Goal: Information Seeking & Learning: Learn about a topic

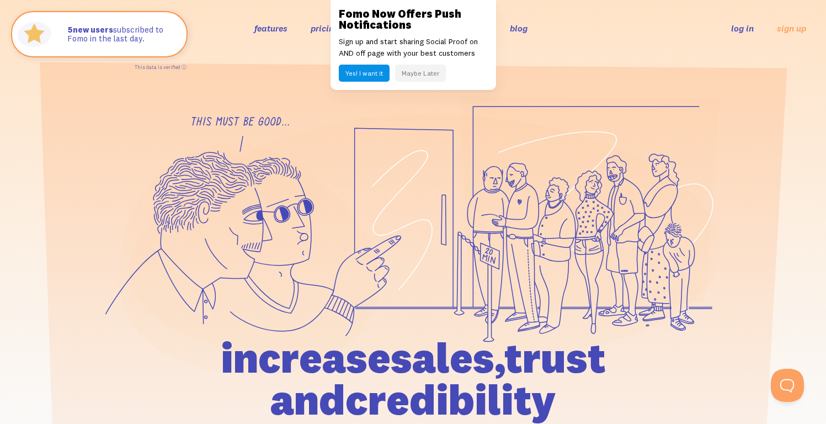
click at [418, 72] on button "Maybe Later" at bounding box center [420, 73] width 51 height 17
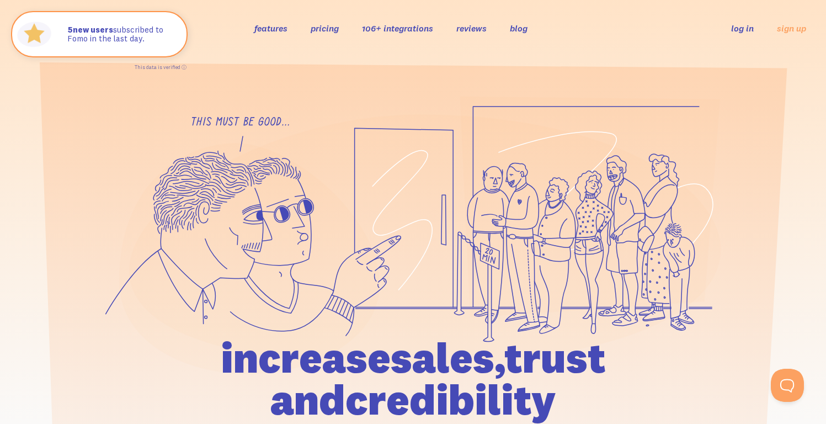
click at [275, 29] on link "features" at bounding box center [270, 28] width 33 height 11
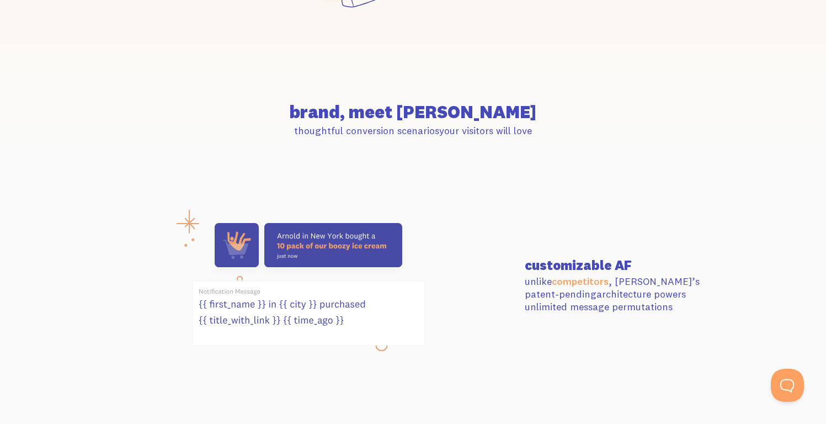
scroll to position [467, 0]
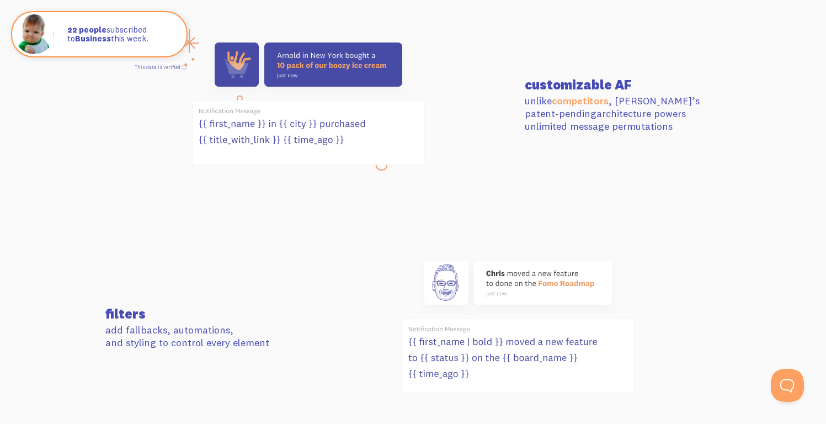
click at [373, 169] on icon at bounding box center [308, 104] width 233 height 136
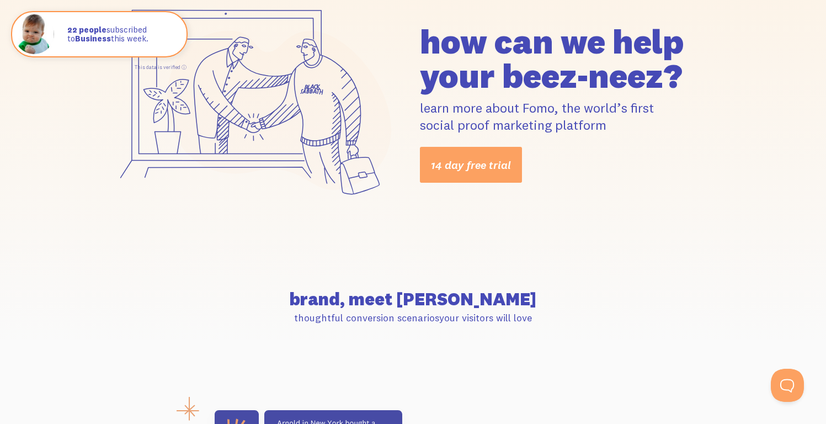
scroll to position [0, 0]
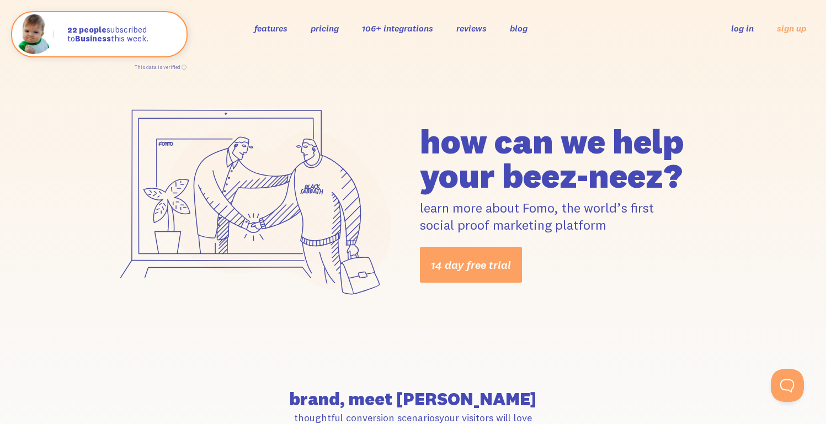
click at [324, 30] on link "pricing" at bounding box center [325, 28] width 28 height 11
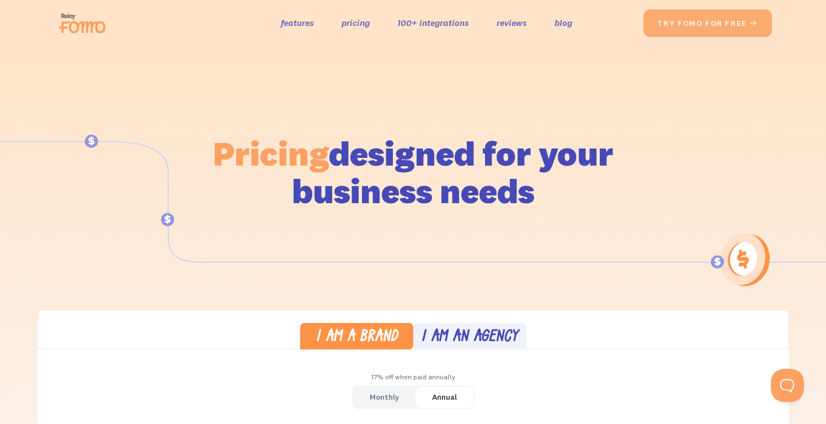
scroll to position [253, 0]
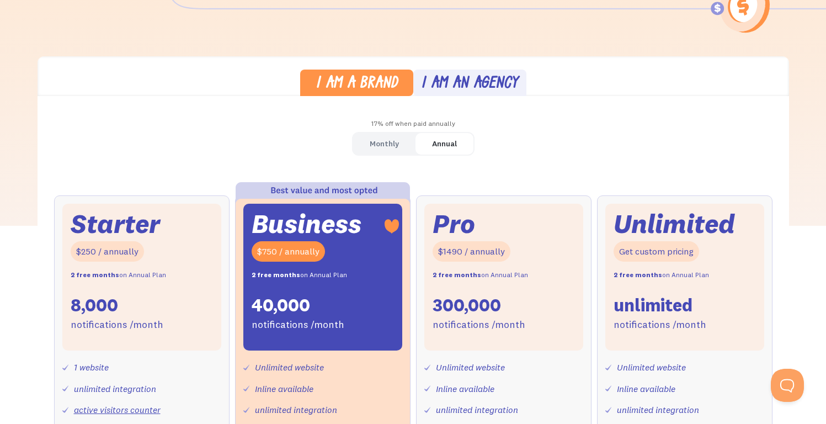
click at [389, 141] on div "Monthly" at bounding box center [384, 144] width 29 height 16
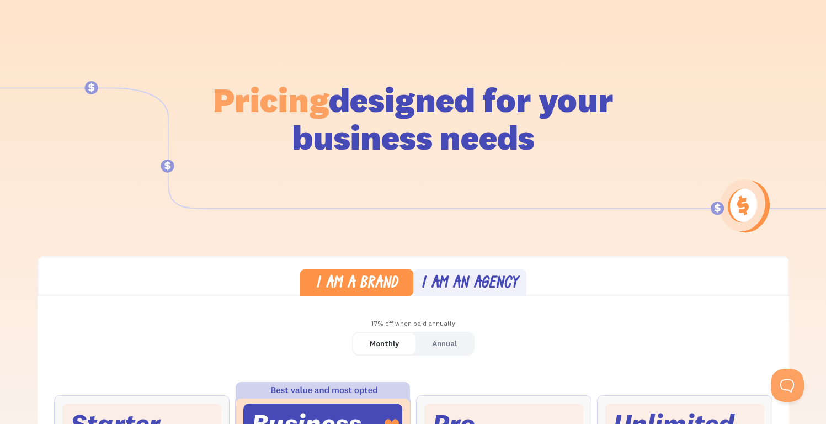
scroll to position [0, 0]
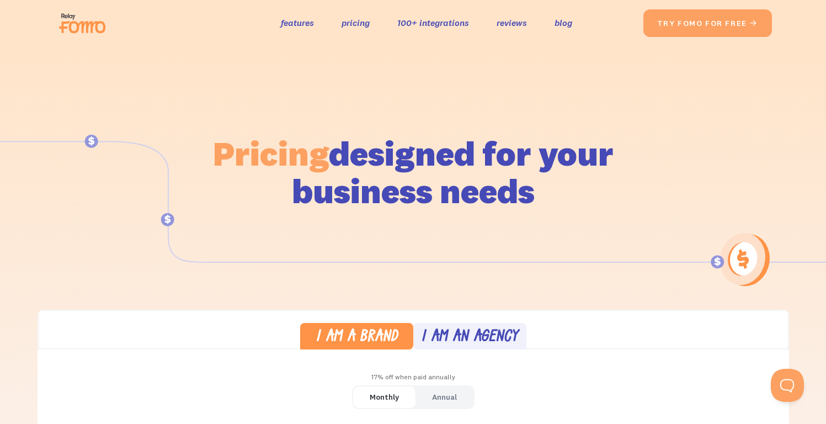
click at [81, 25] on img at bounding box center [86, 23] width 62 height 35
click at [371, 195] on h1 "Pricing designed for your business needs" at bounding box center [413, 172] width 402 height 75
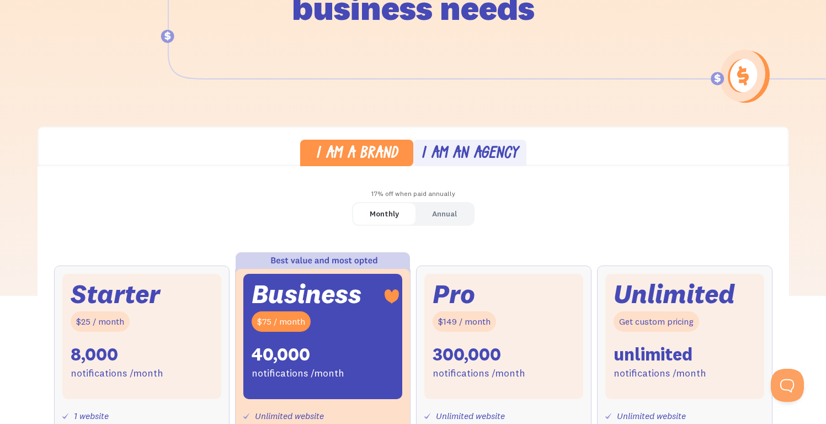
scroll to position [369, 0]
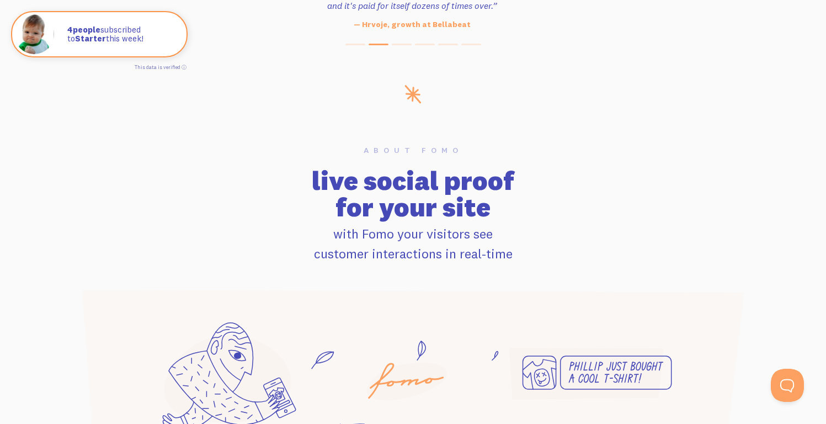
scroll to position [898, 0]
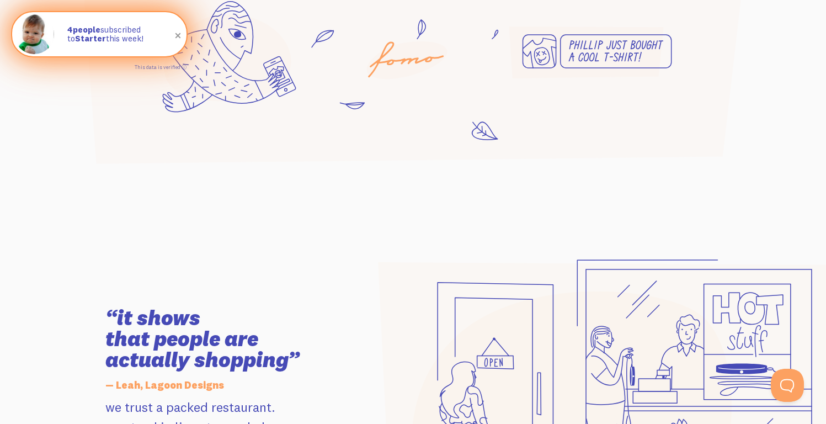
click at [106, 23] on div "4 people subscribed to Starter this week!" at bounding box center [121, 34] width 130 height 44
